Goal: Navigation & Orientation: Understand site structure

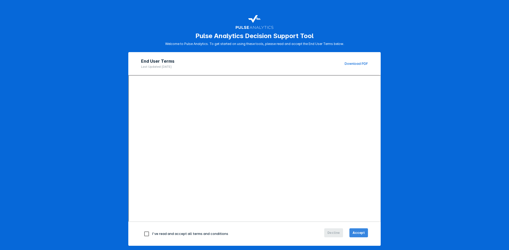
click at [353, 233] on span "Accept" at bounding box center [358, 233] width 12 height 5
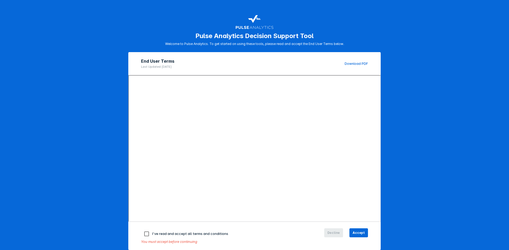
click at [146, 234] on input "checkbox" at bounding box center [146, 234] width 11 height 11
checkbox input "true"
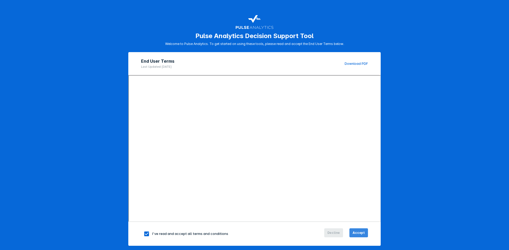
click at [362, 234] on span "Accept" at bounding box center [358, 233] width 12 height 5
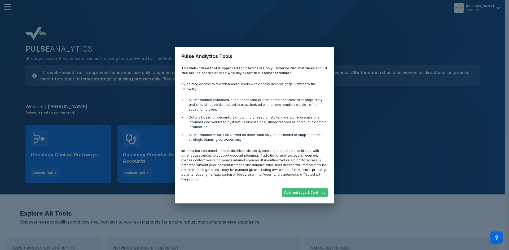
click at [305, 191] on button "Acknowledge & Continue" at bounding box center [305, 192] width 46 height 9
